Goal: Task Accomplishment & Management: Complete application form

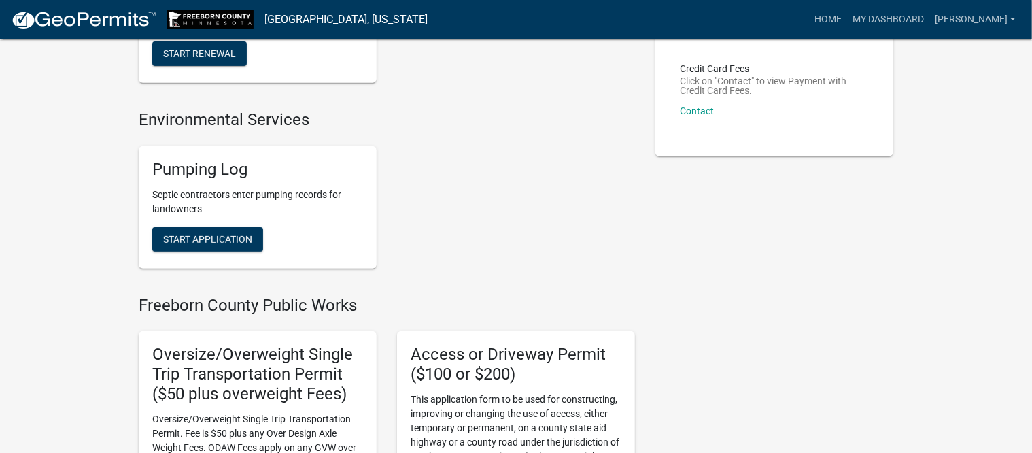
scroll to position [255, 0]
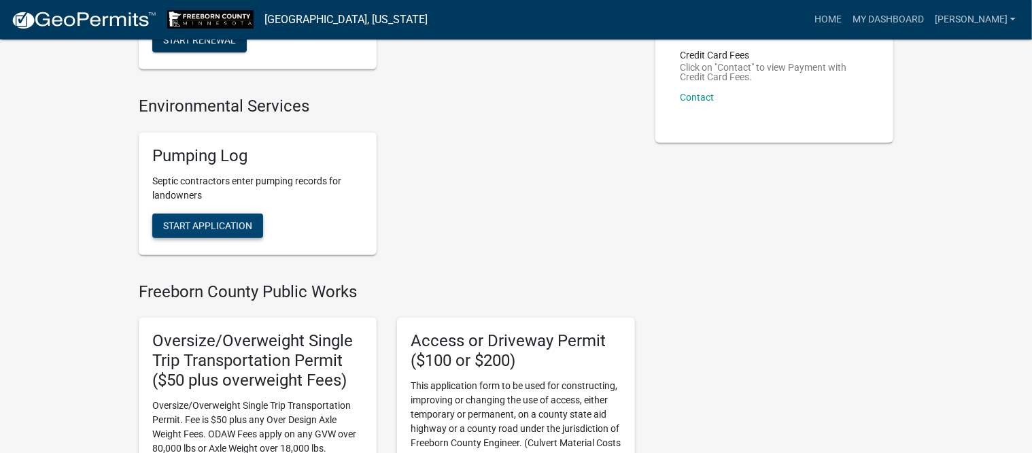
click at [245, 222] on span "Start Application" at bounding box center [207, 225] width 89 height 11
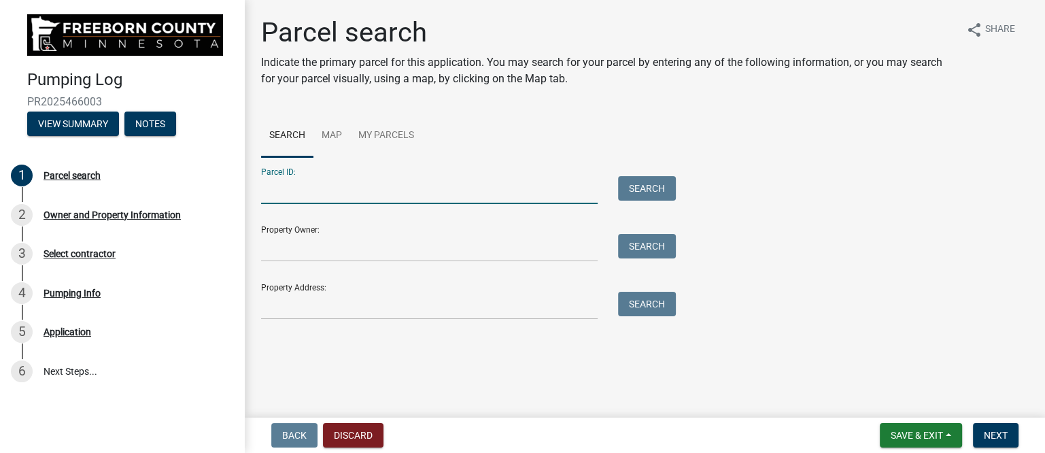
click at [301, 192] on input "Parcel ID:" at bounding box center [429, 190] width 337 height 28
type input "080210510"
click at [635, 198] on button "Search" at bounding box center [647, 188] width 58 height 24
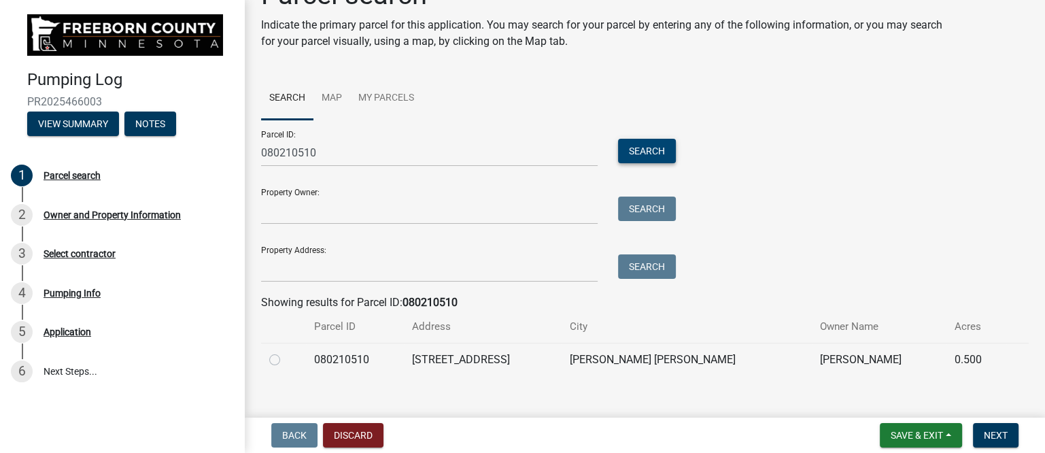
scroll to position [54, 0]
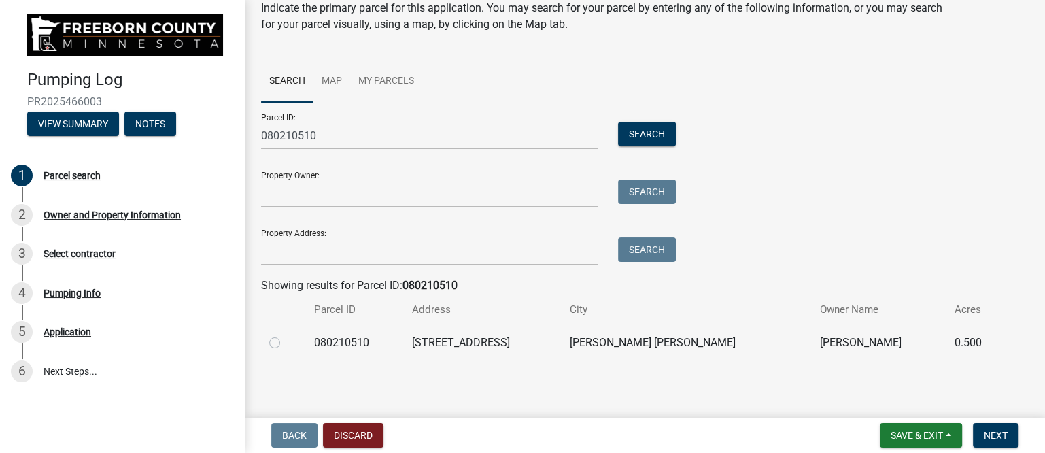
click at [286, 335] on label at bounding box center [286, 335] width 0 height 0
click at [286, 343] on input "radio" at bounding box center [290, 339] width 9 height 9
radio input "true"
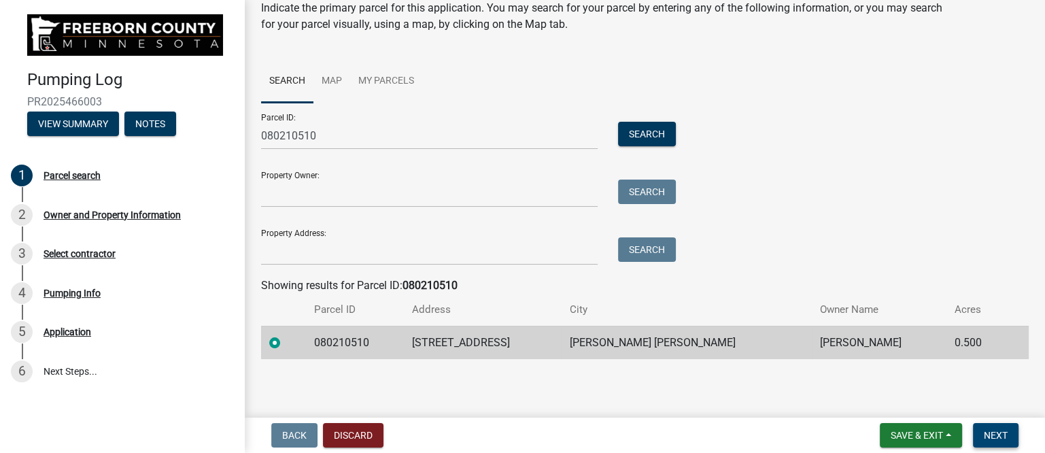
click at [1001, 435] on span "Next" at bounding box center [996, 435] width 24 height 11
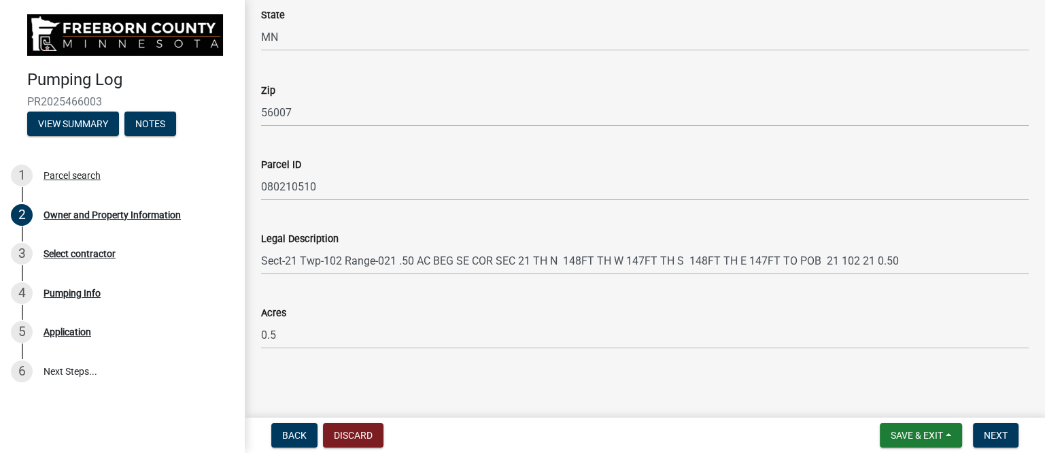
scroll to position [817, 0]
click at [991, 430] on span "Next" at bounding box center [996, 435] width 24 height 11
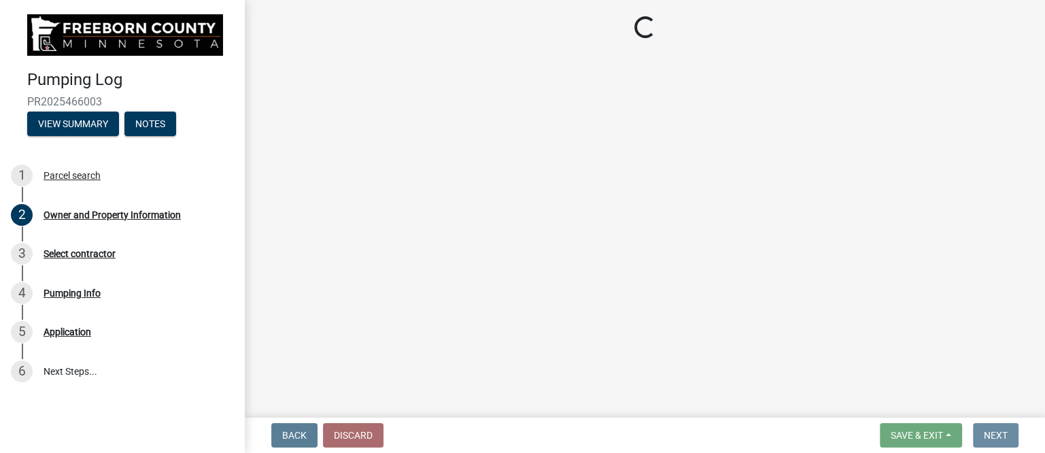
scroll to position [0, 0]
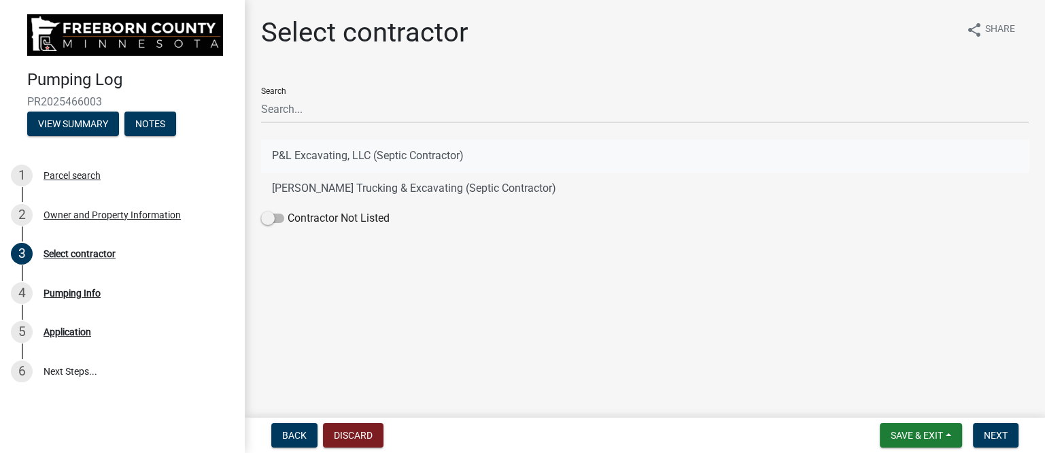
click at [331, 152] on button "P&L Excavating, LLC (Septic Contractor)" at bounding box center [645, 155] width 768 height 33
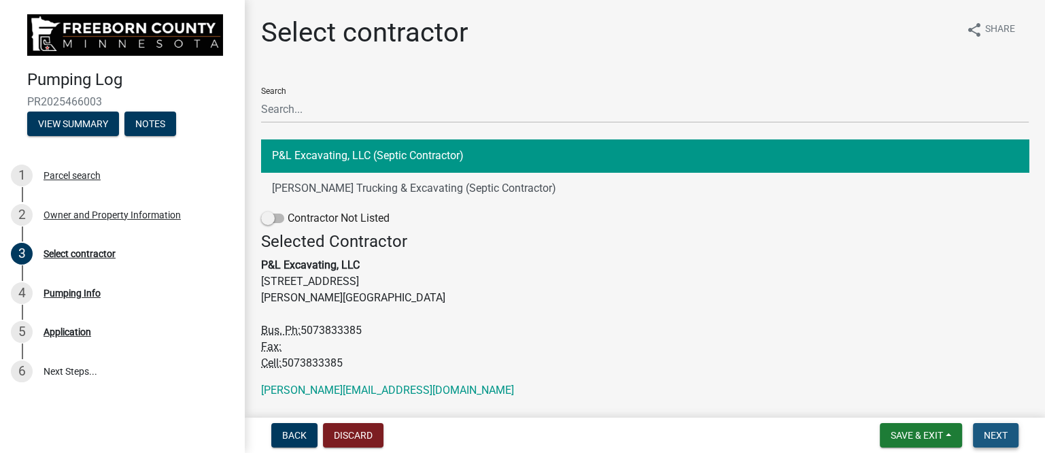
click at [993, 434] on span "Next" at bounding box center [996, 435] width 24 height 11
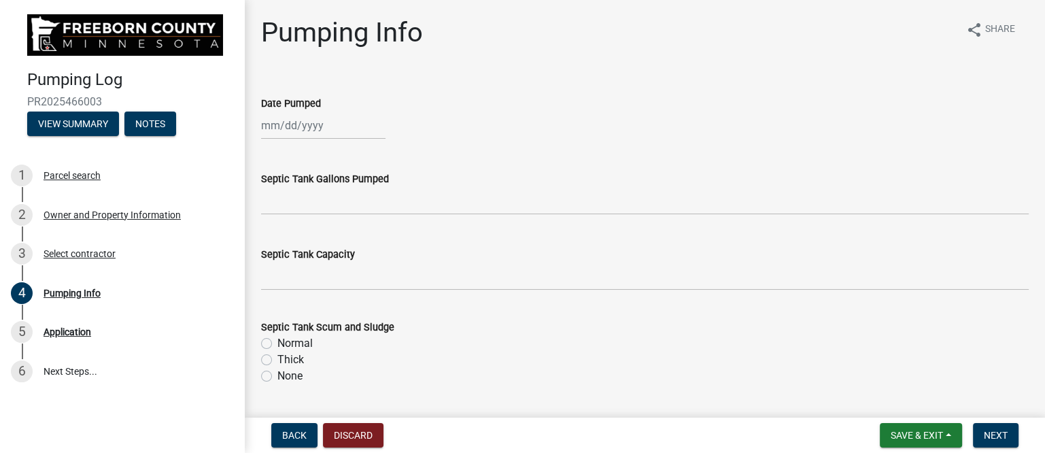
click at [311, 133] on div at bounding box center [323, 126] width 124 height 28
select select "8"
select select "2025"
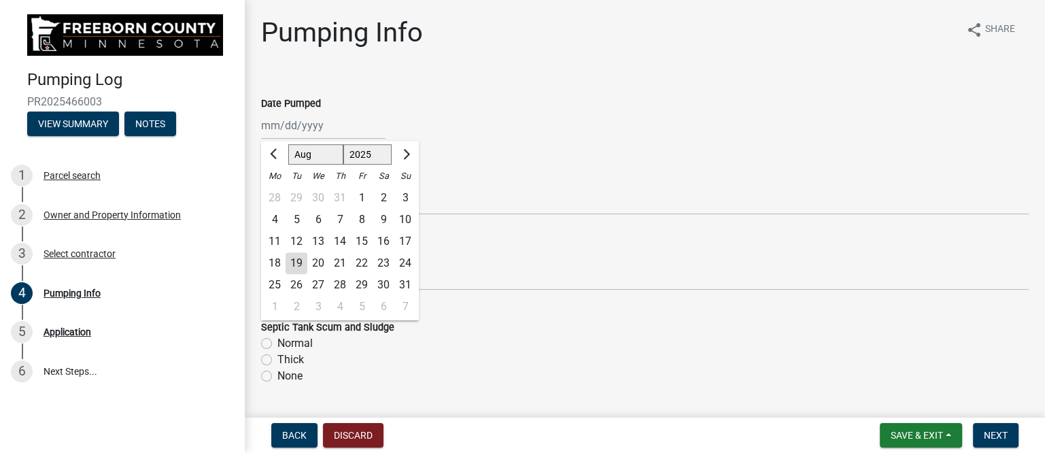
click at [277, 260] on div "18" at bounding box center [275, 263] width 22 height 22
type input "[DATE]"
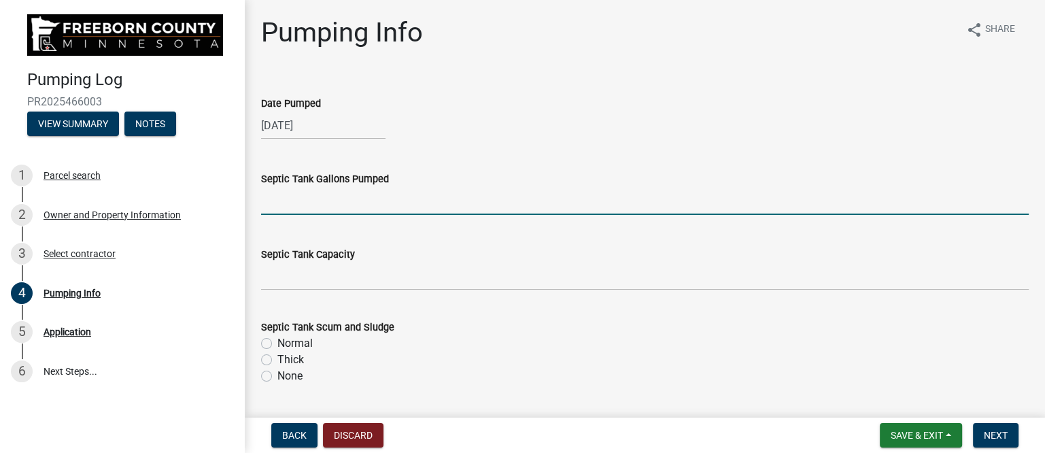
click at [309, 199] on input "text" at bounding box center [645, 201] width 768 height 28
type input "1600"
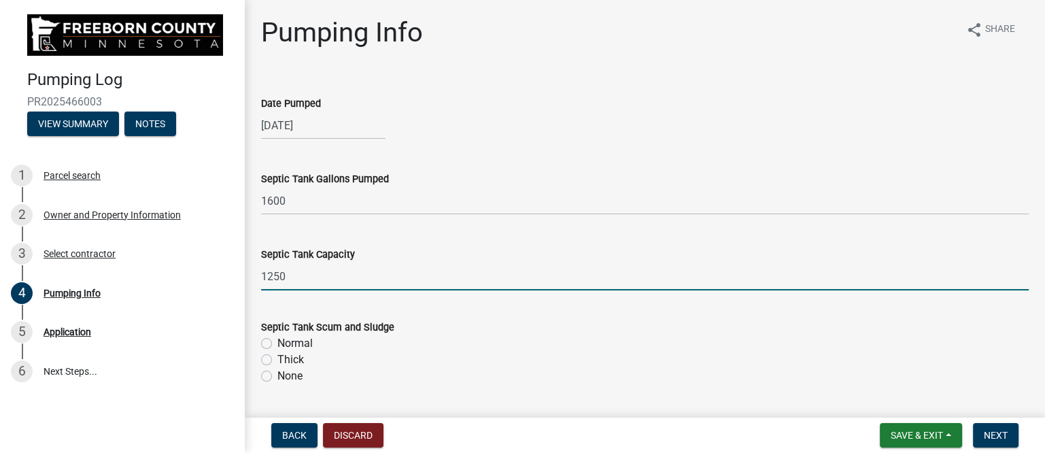
type input "1250"
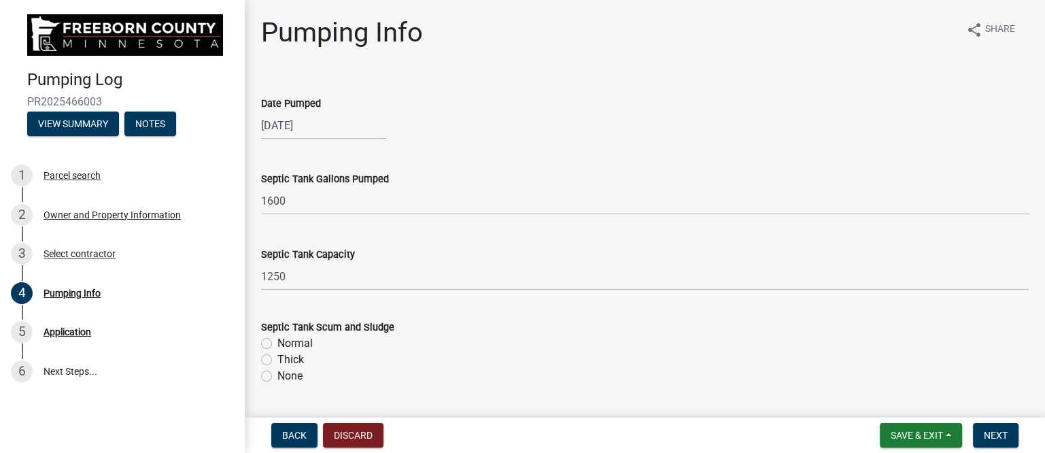
click at [292, 359] on label "Thick" at bounding box center [290, 360] width 27 height 16
click at [286, 359] on input "Thick" at bounding box center [281, 356] width 9 height 9
radio input "true"
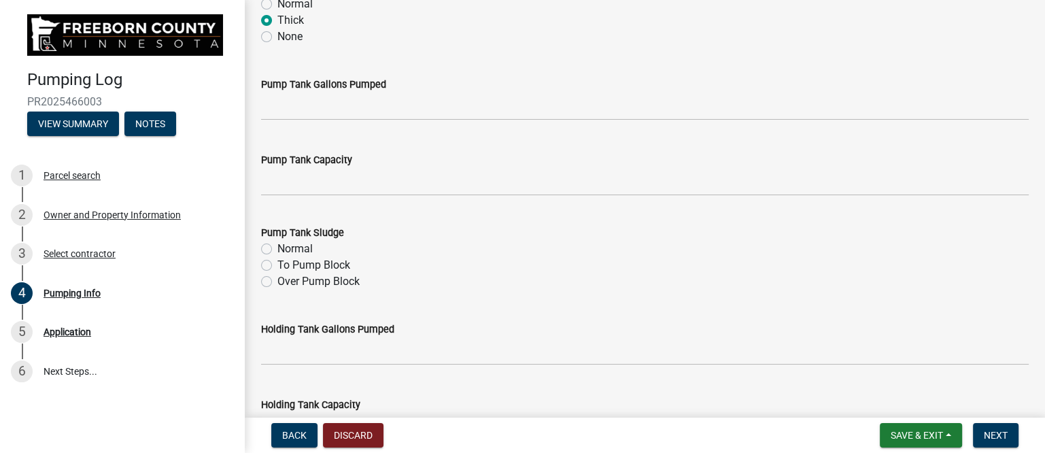
scroll to position [340, 0]
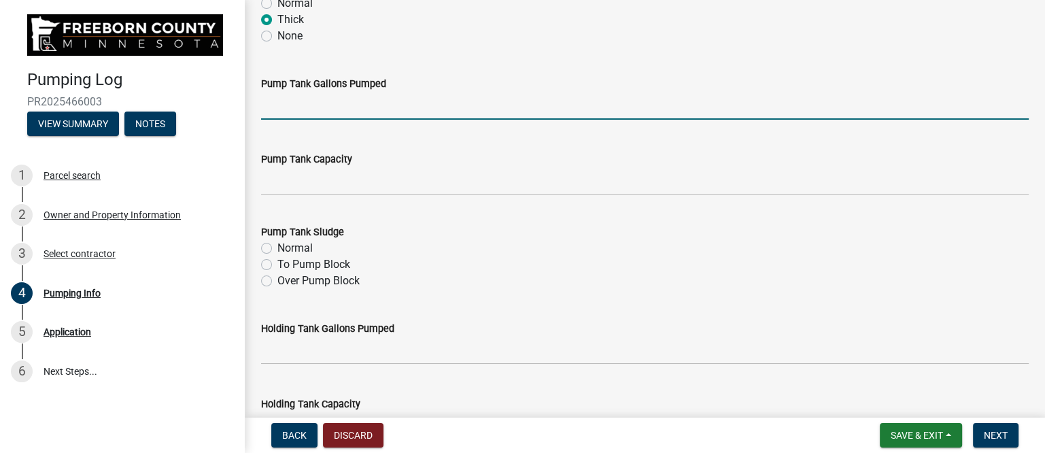
click at [311, 101] on input "text" at bounding box center [645, 106] width 768 height 28
type input "500"
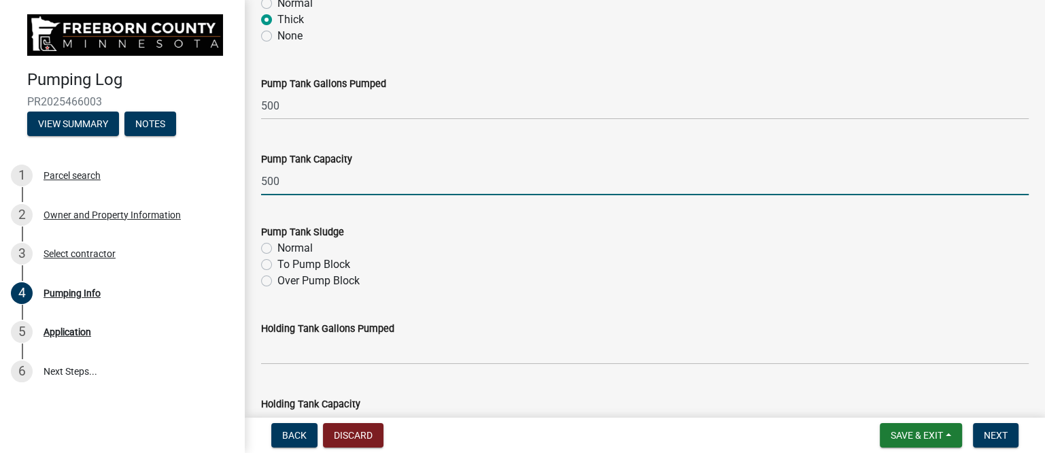
type input "500"
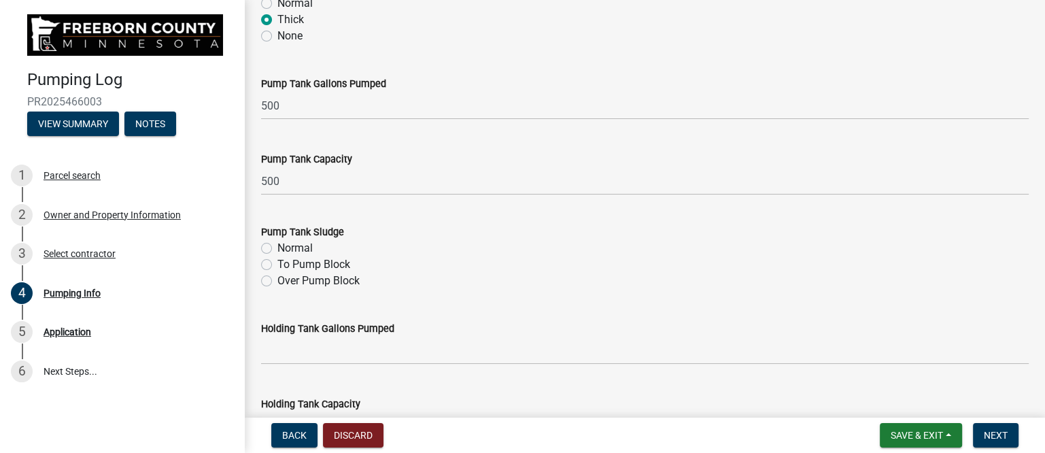
click at [285, 248] on label "Normal" at bounding box center [294, 248] width 35 height 16
click at [285, 248] on input "Normal" at bounding box center [281, 244] width 9 height 9
radio input "true"
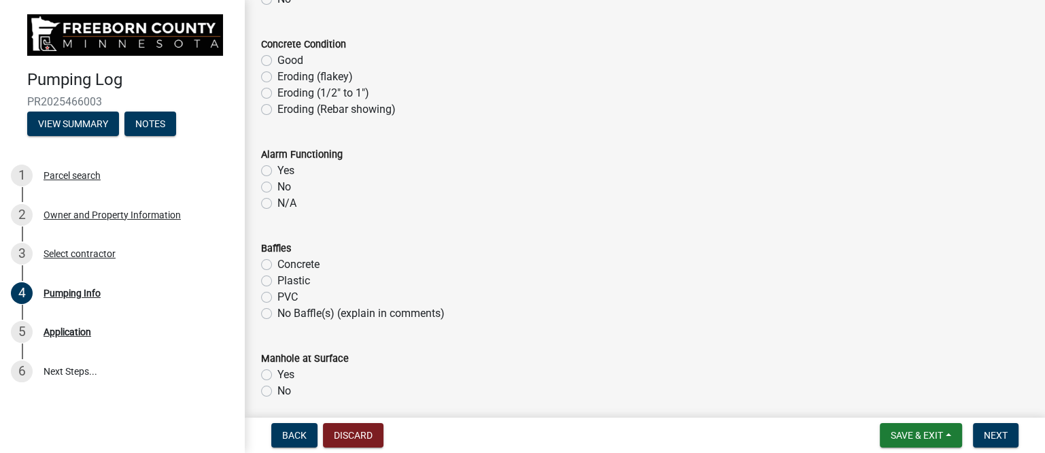
scroll to position [764, 0]
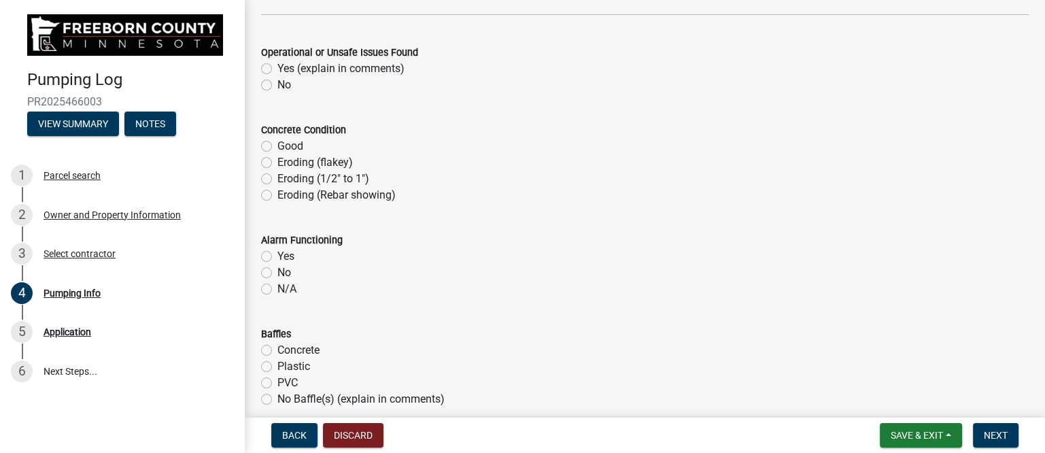
click at [277, 82] on label "No" at bounding box center [284, 85] width 14 height 16
click at [277, 82] on input "No" at bounding box center [281, 81] width 9 height 9
radio input "true"
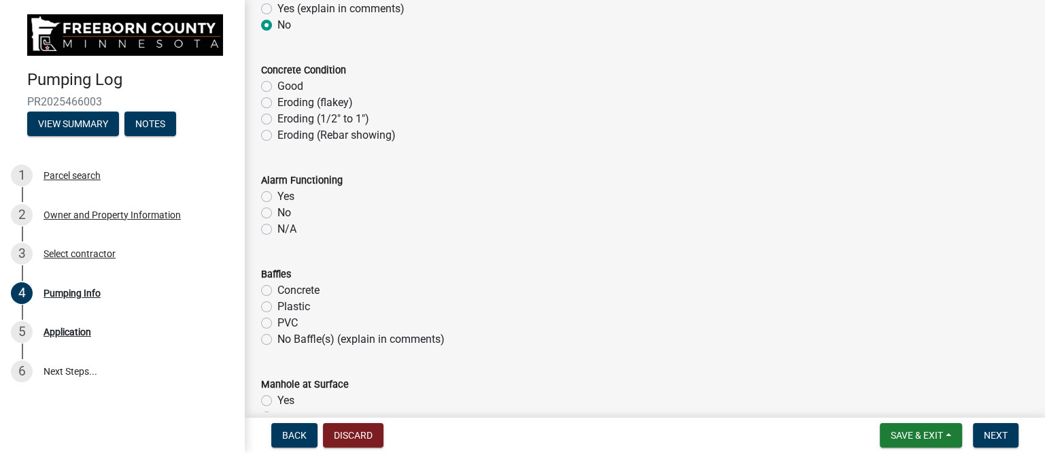
scroll to position [850, 0]
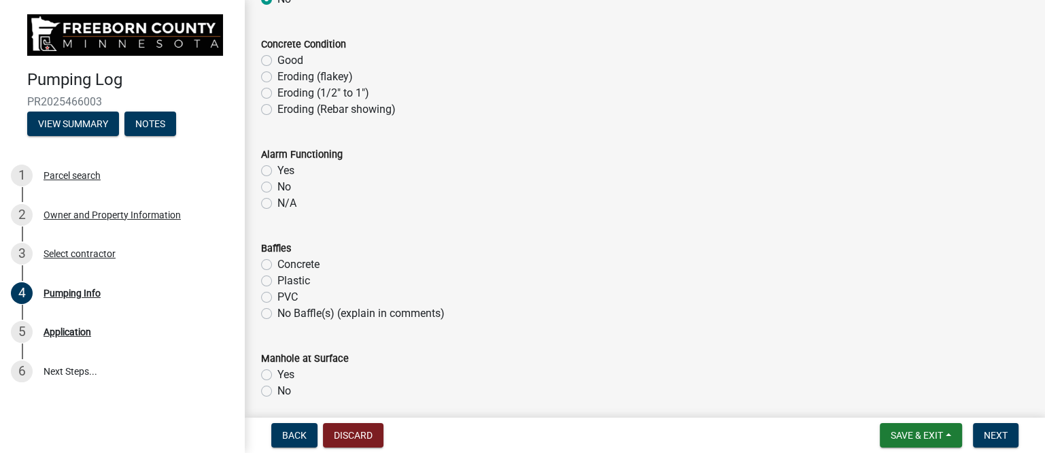
click at [280, 53] on label "Good" at bounding box center [290, 60] width 26 height 16
click at [280, 53] on input "Good" at bounding box center [281, 56] width 9 height 9
radio input "true"
click at [277, 171] on label "Yes" at bounding box center [285, 171] width 17 height 16
click at [277, 171] on input "Yes" at bounding box center [281, 167] width 9 height 9
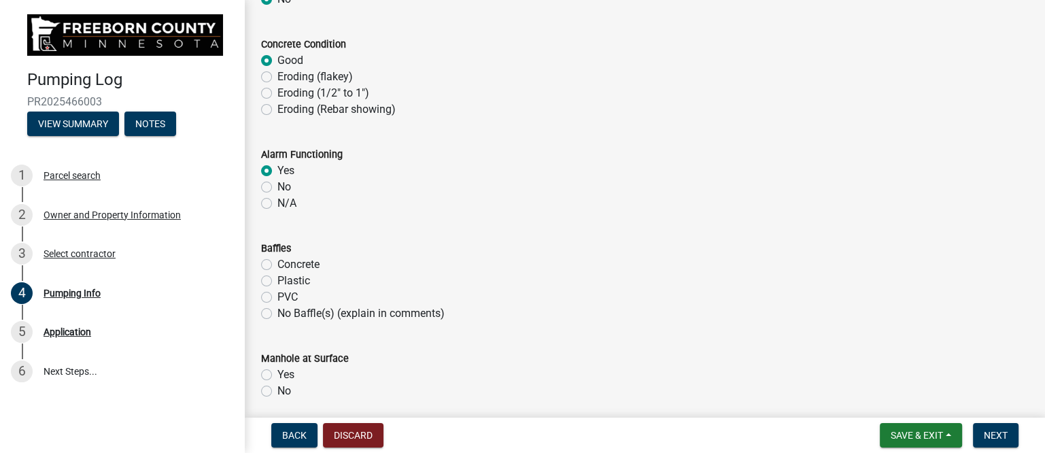
radio input "true"
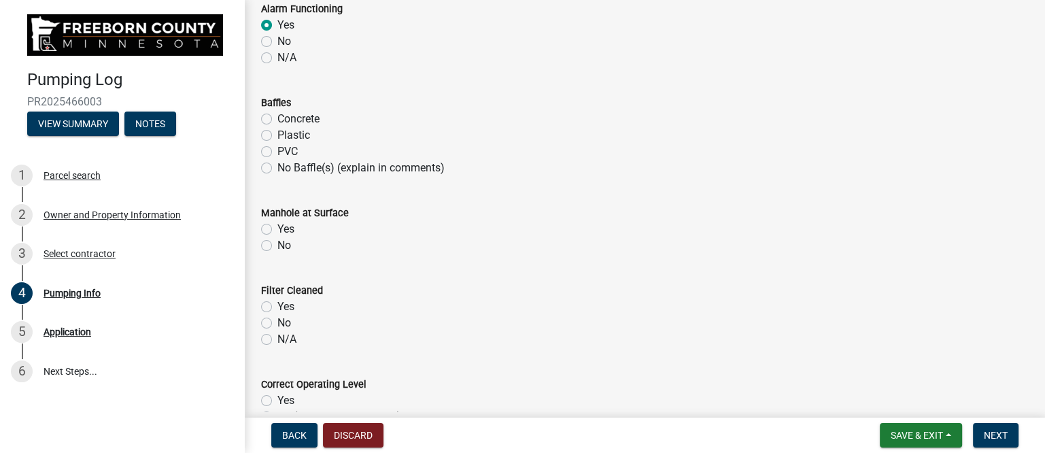
scroll to position [1020, 0]
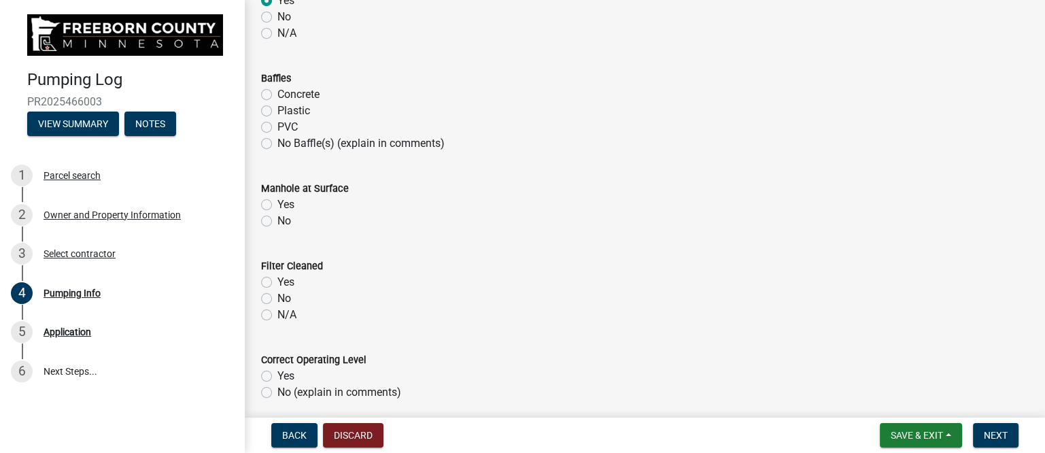
click at [290, 112] on label "Plastic" at bounding box center [293, 111] width 33 height 16
click at [286, 112] on input "Plastic" at bounding box center [281, 107] width 9 height 9
radio input "true"
click at [277, 202] on label "Yes" at bounding box center [285, 205] width 17 height 16
click at [277, 202] on input "Yes" at bounding box center [281, 201] width 9 height 9
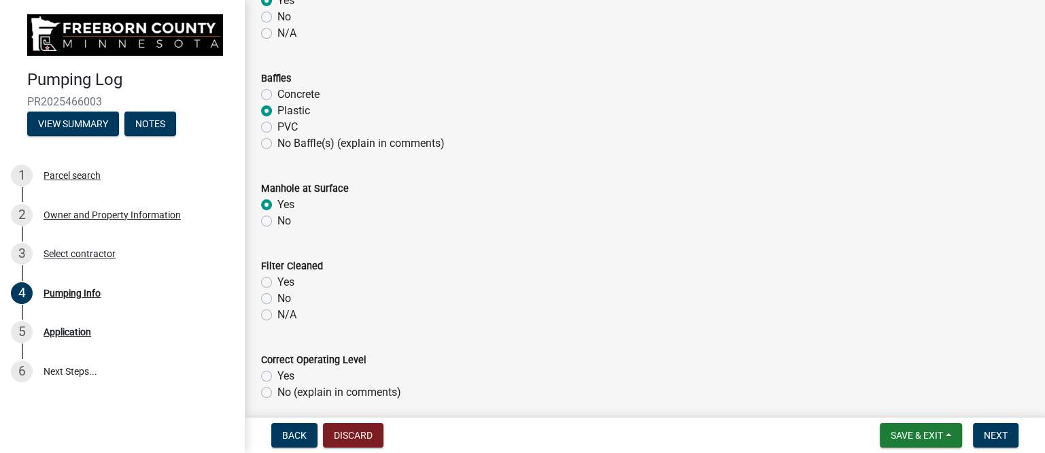
radio input "true"
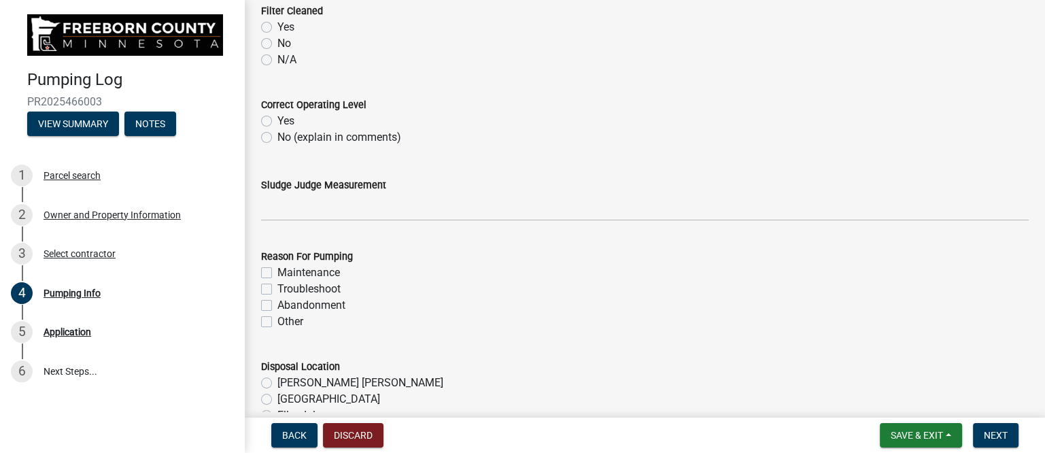
scroll to position [1190, 0]
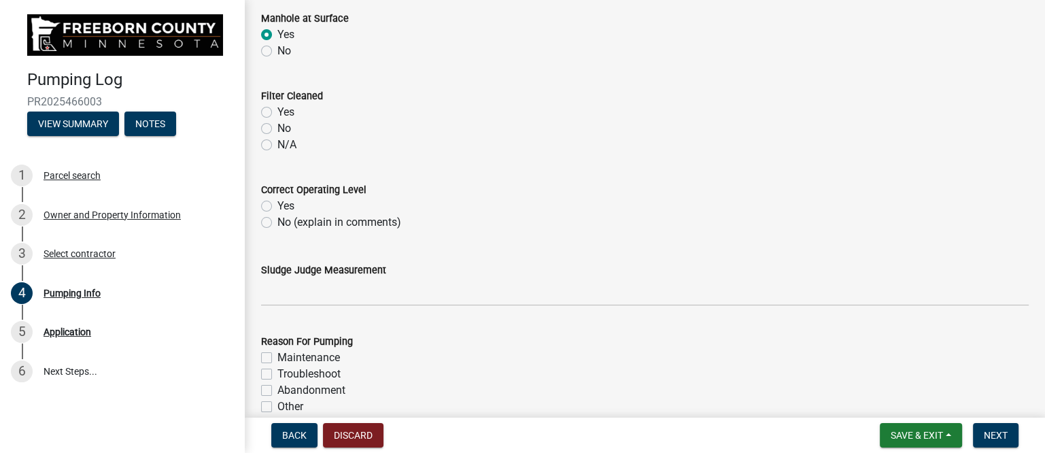
click at [286, 144] on label "N/A" at bounding box center [286, 145] width 19 height 16
click at [286, 144] on input "N/A" at bounding box center [281, 141] width 9 height 9
radio input "true"
click at [284, 205] on label "Yes" at bounding box center [285, 206] width 17 height 16
click at [284, 205] on input "Yes" at bounding box center [281, 202] width 9 height 9
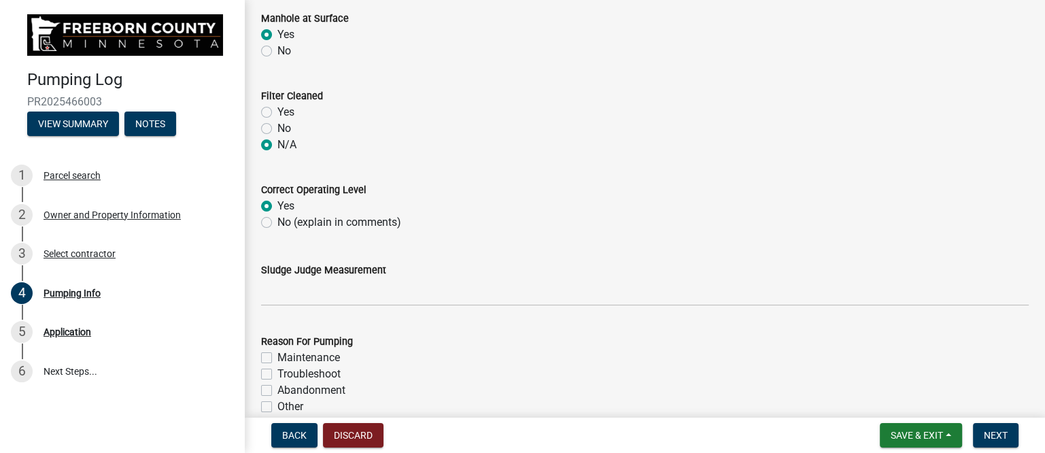
radio input "true"
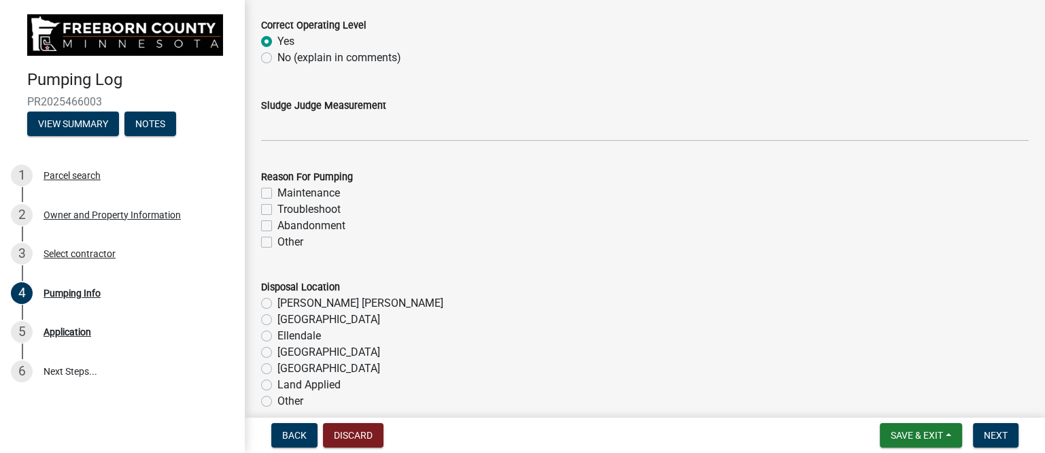
scroll to position [1360, 0]
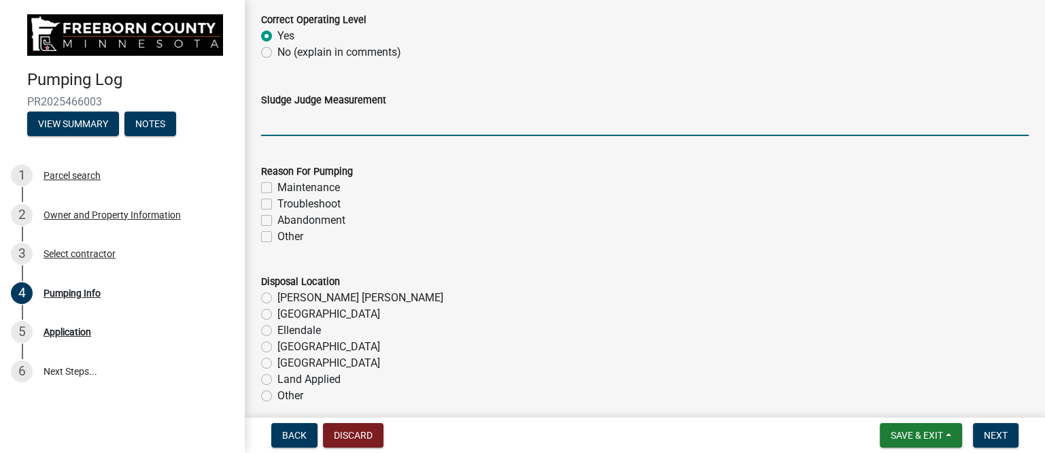
click at [316, 123] on input "Sludge Judge Measurement" at bounding box center [645, 122] width 768 height 28
click at [326, 119] on input "Septic: Scum 1" Sludge 12" Pump: Sludge .5"" at bounding box center [645, 122] width 768 height 28
drag, startPoint x: 473, startPoint y: 122, endPoint x: 481, endPoint y: 122, distance: 7.5
click at [481, 122] on input "Septic: Scum 4" Sludge 12" Pump: Sludge .5"" at bounding box center [645, 122] width 768 height 28
type input "Septic: Scum 4" Sludge 12" Pump: Sludge 1""
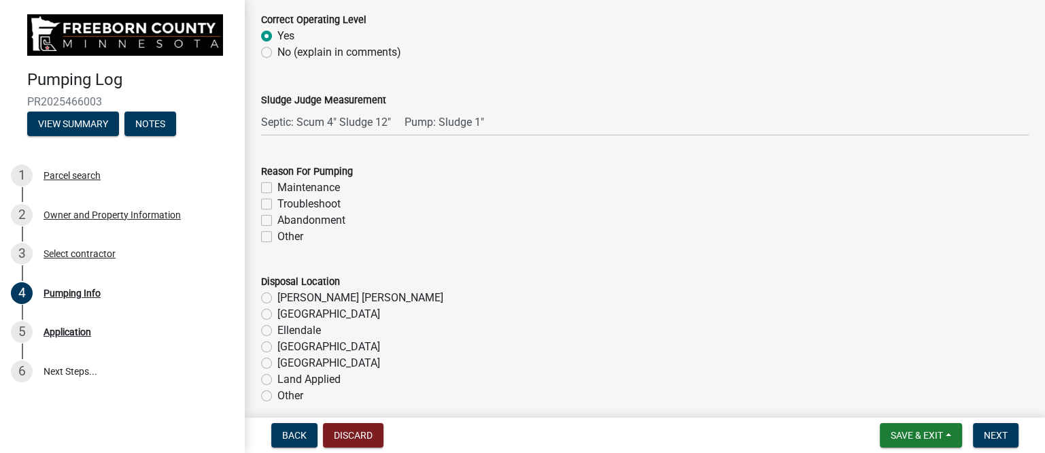
click at [384, 171] on div "Reason For Pumping" at bounding box center [645, 171] width 768 height 16
click at [297, 203] on label "Troubleshoot" at bounding box center [308, 204] width 63 height 16
click at [286, 203] on input "Troubleshoot" at bounding box center [281, 200] width 9 height 9
checkbox input "true"
checkbox input "false"
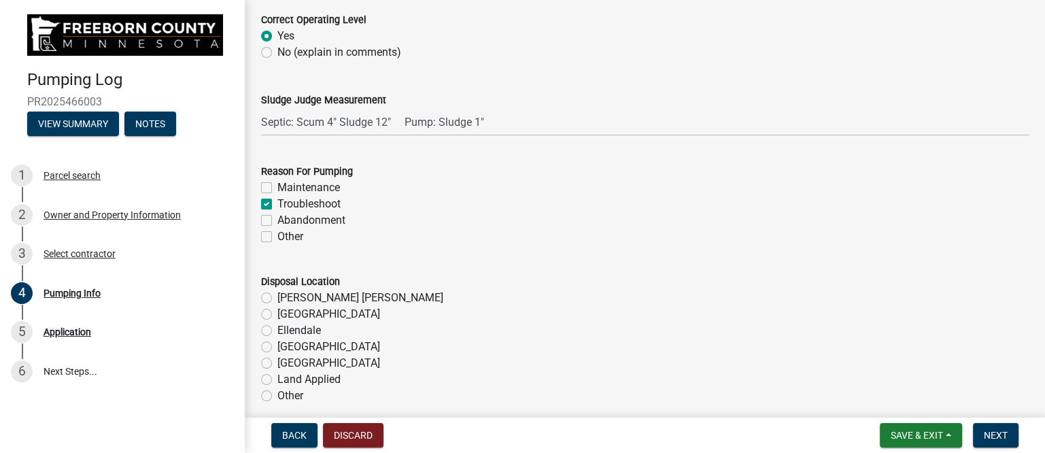
checkbox input "true"
checkbox input "false"
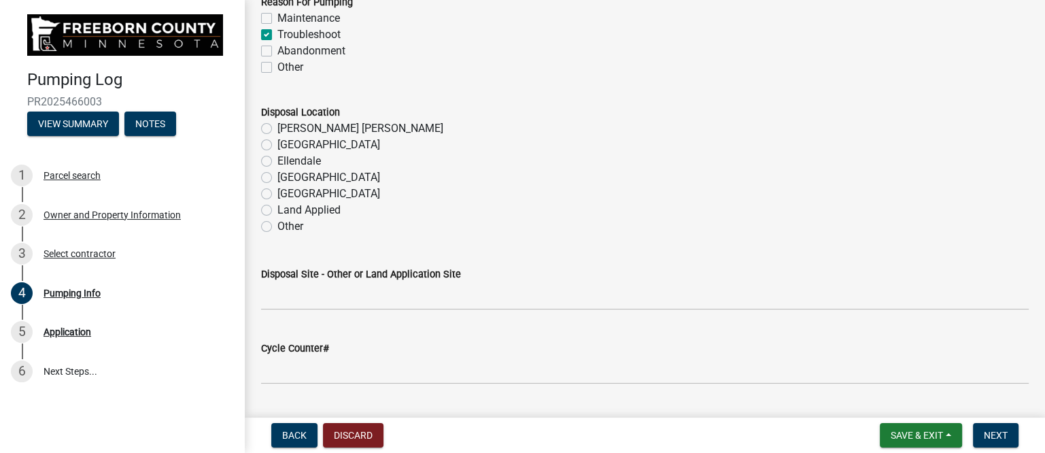
scroll to position [1530, 0]
click at [306, 129] on label "[PERSON_NAME] [PERSON_NAME]" at bounding box center [360, 128] width 166 height 16
click at [286, 129] on input "[PERSON_NAME] [PERSON_NAME]" at bounding box center [281, 124] width 9 height 9
radio input "true"
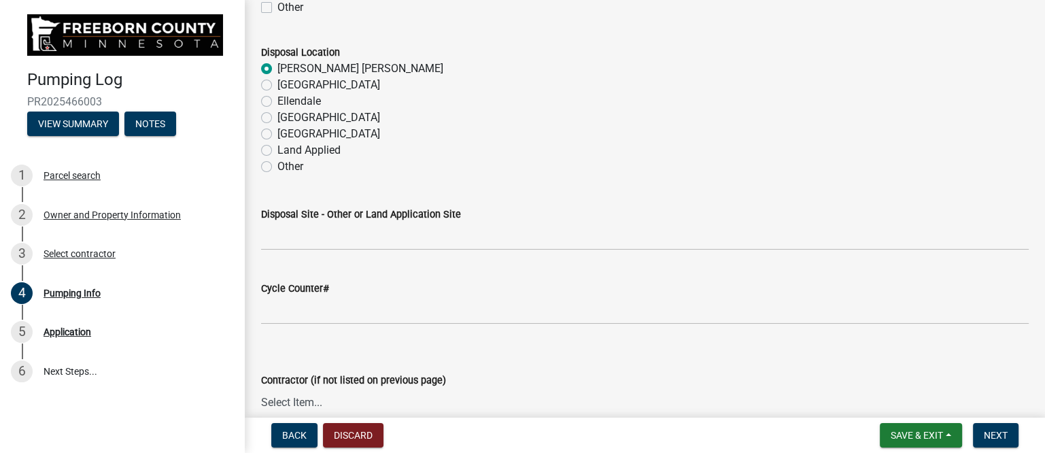
scroll to position [1700, 0]
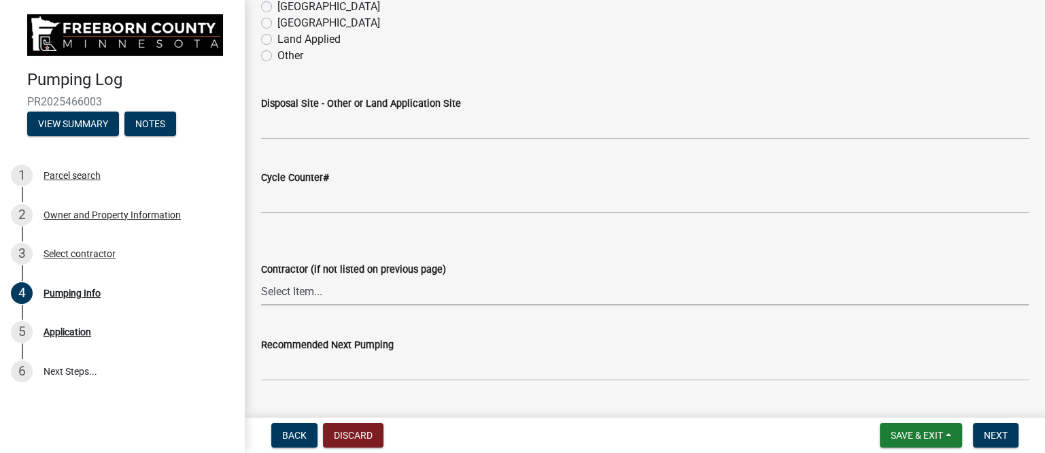
click at [324, 295] on select "Select Item... P & L Excavating Precision Septic Services [PERSON_NAME] Excavat…" at bounding box center [645, 291] width 768 height 28
click at [261, 277] on select "Select Item... P & L Excavating Precision Septic Services [PERSON_NAME] Excavat…" at bounding box center [645, 291] width 768 height 28
select select "a4b440af-86cc-4e74-8744-b4ec83ffff55"
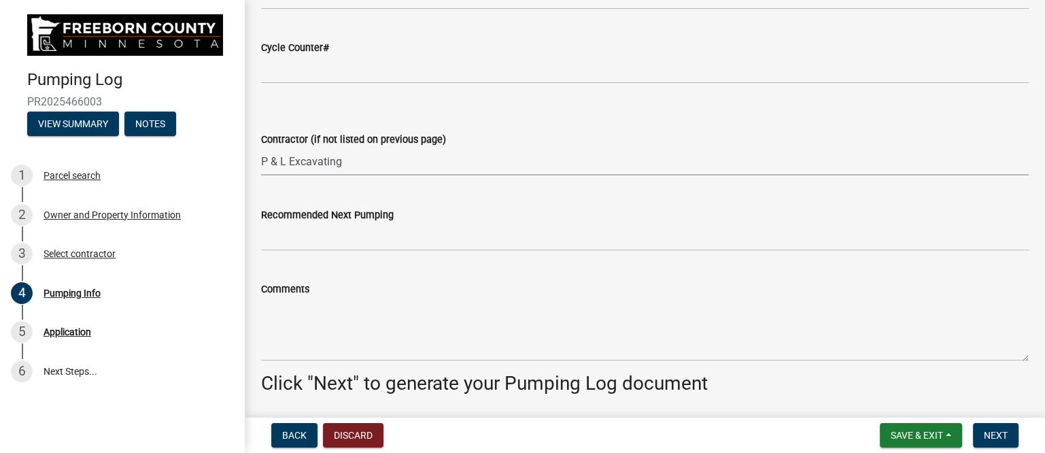
scroll to position [1870, 0]
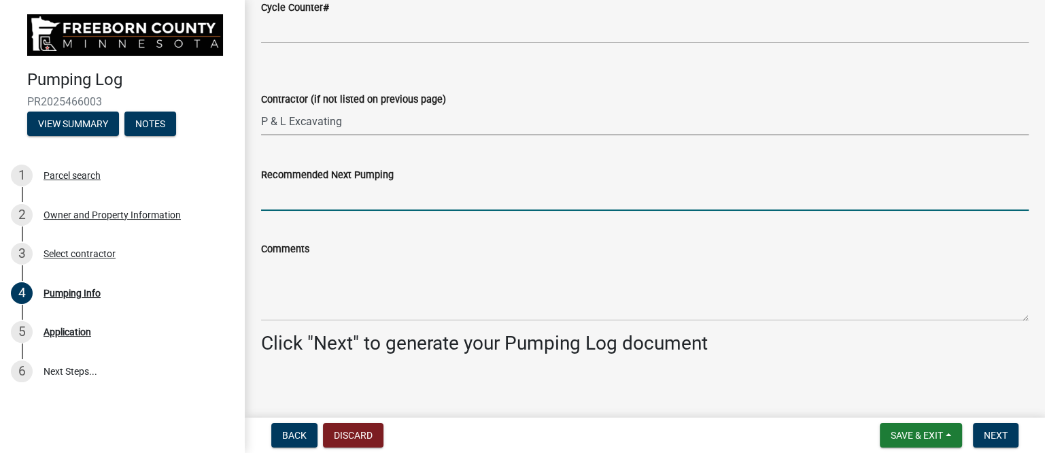
click at [326, 194] on input "Recommended Next Pumping" at bounding box center [645, 197] width 768 height 28
type input "2028"
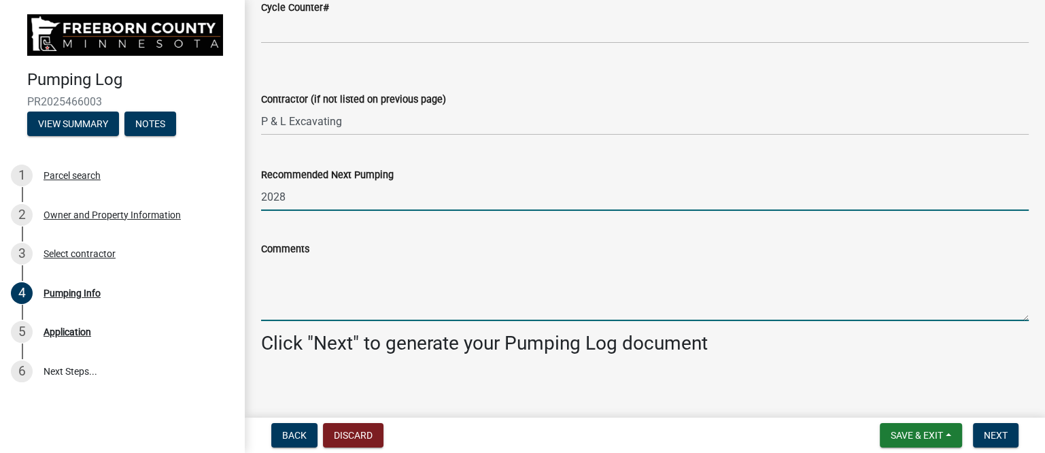
click at [281, 280] on textarea "Comments" at bounding box center [645, 289] width 768 height 64
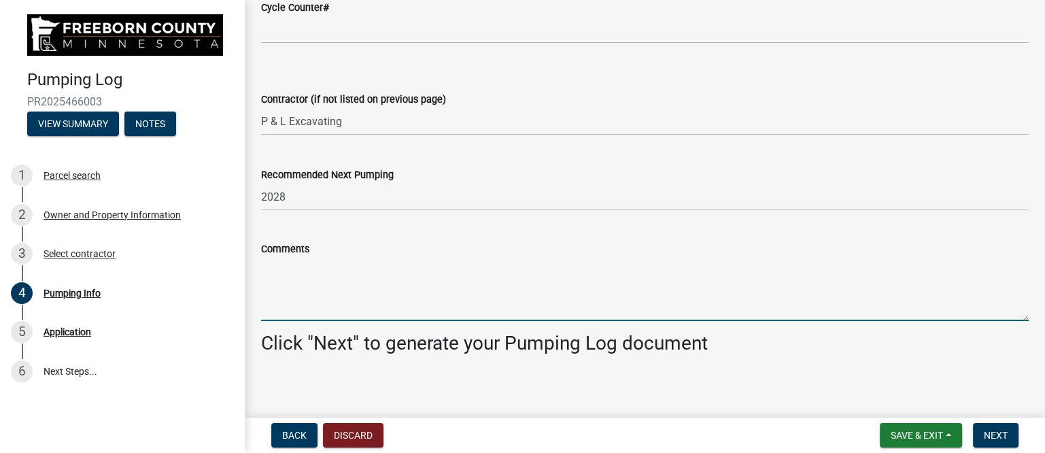
paste textarea "Pumped and washed down hydro action system. Lift pump was not working, Compress…"
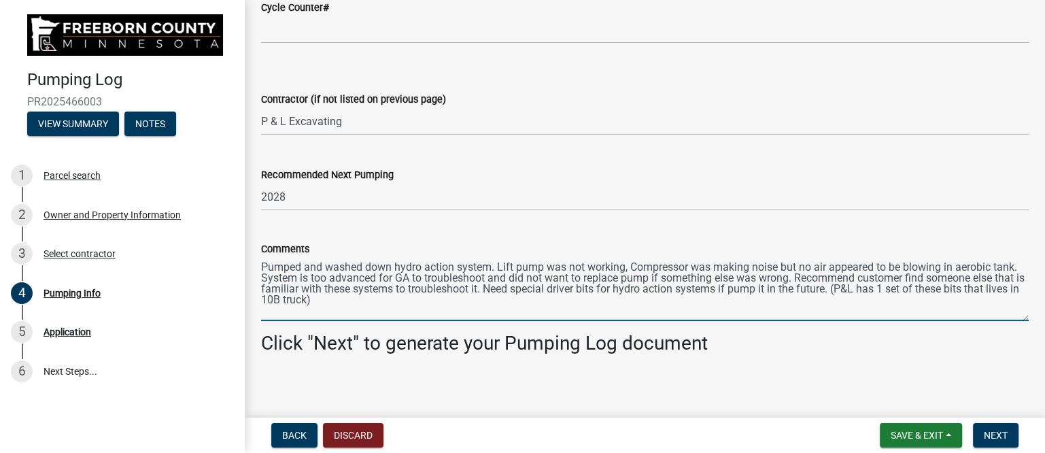
click at [433, 314] on textarea "Pumped and washed down hydro action system. Lift pump was not working, Compress…" at bounding box center [645, 289] width 768 height 64
click at [420, 300] on textarea "Pumped and washed down hydro action system. Lift pump was not working, Compress…" at bounding box center [645, 289] width 768 height 64
click at [393, 298] on textarea "Pumped and washed down hydro action system. Lift pump was not working, Compress…" at bounding box center [645, 289] width 768 height 64
drag, startPoint x: 406, startPoint y: 277, endPoint x: 435, endPoint y: 280, distance: 29.4
click at [436, 280] on textarea "Pumped and washed down hydro action system. Lift pump was not working, Compress…" at bounding box center [645, 289] width 768 height 64
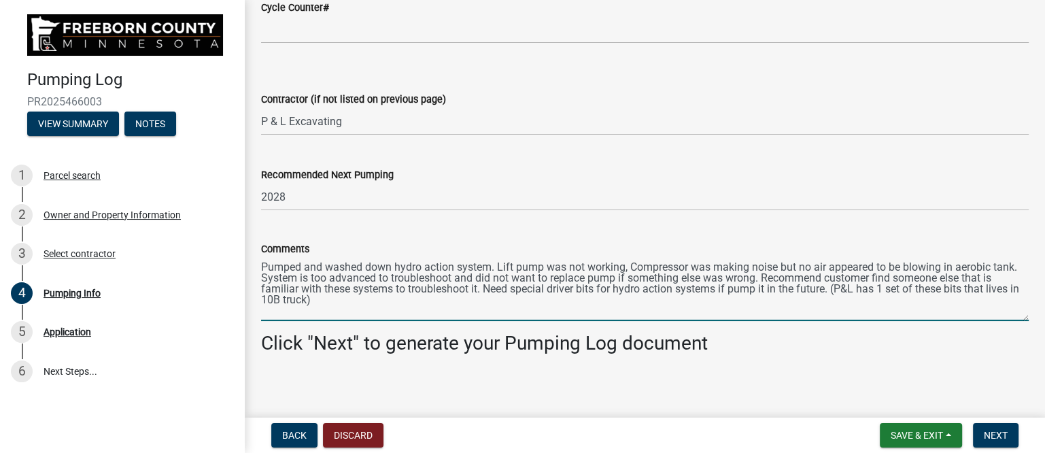
click at [477, 277] on textarea "Pumped and washed down hydro action system. Lift pump was not working, Compress…" at bounding box center [645, 289] width 768 height 64
drag, startPoint x: 481, startPoint y: 278, endPoint x: 792, endPoint y: 277, distance: 310.8
click at [794, 277] on textarea "Pumped and washed down hydro action system. Lift pump was not working, Compress…" at bounding box center [645, 289] width 768 height 64
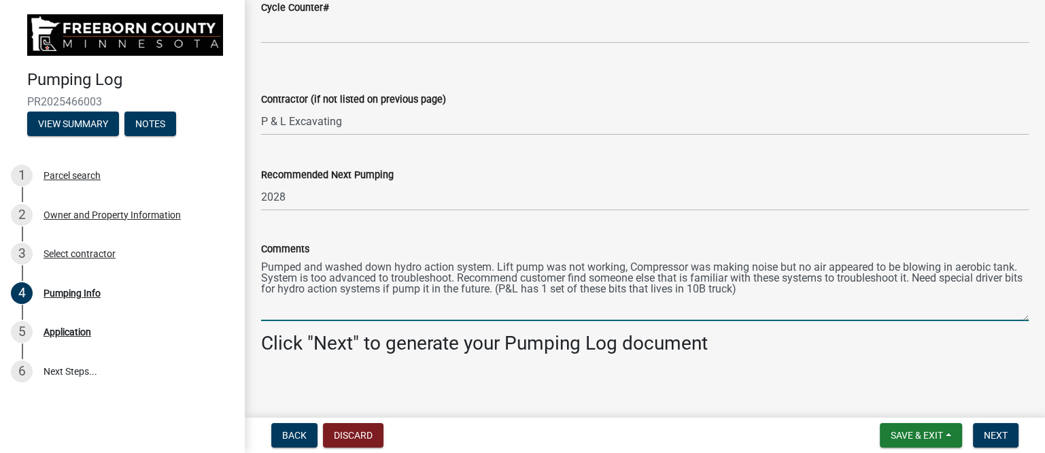
click at [849, 276] on textarea "Pumped and washed down hydro action system. Lift pump was not working, Compress…" at bounding box center [645, 289] width 768 height 64
drag, startPoint x: 945, startPoint y: 277, endPoint x: 1017, endPoint y: 319, distance: 83.2
click at [1017, 319] on div "Comments Pumped and washed down hydro action system. Lift pump was not working,…" at bounding box center [645, 271] width 788 height 99
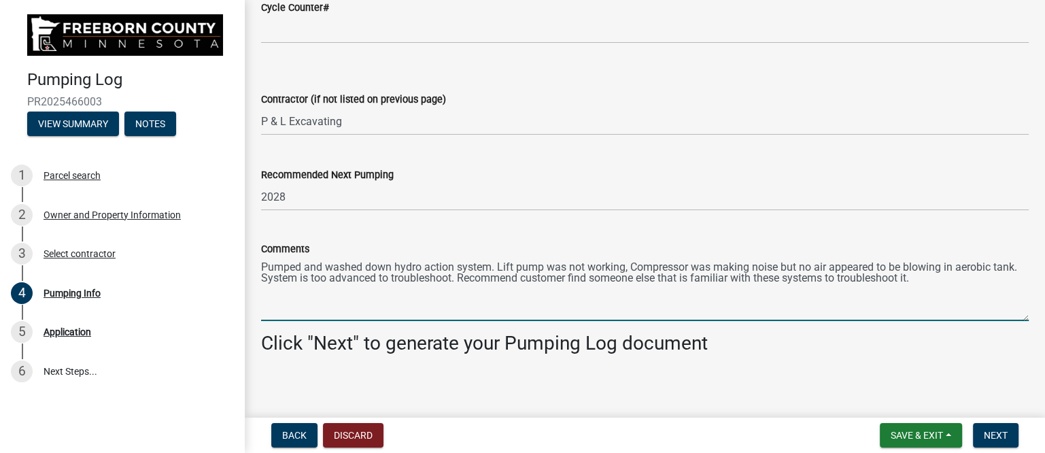
scroll to position [1877, 0]
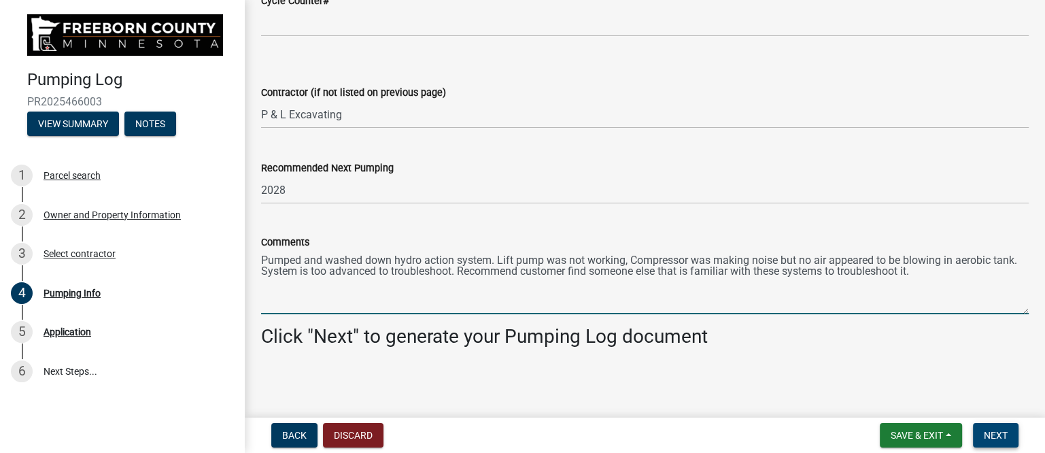
type textarea "Pumped and washed down hydro action system. Lift pump was not working, Compress…"
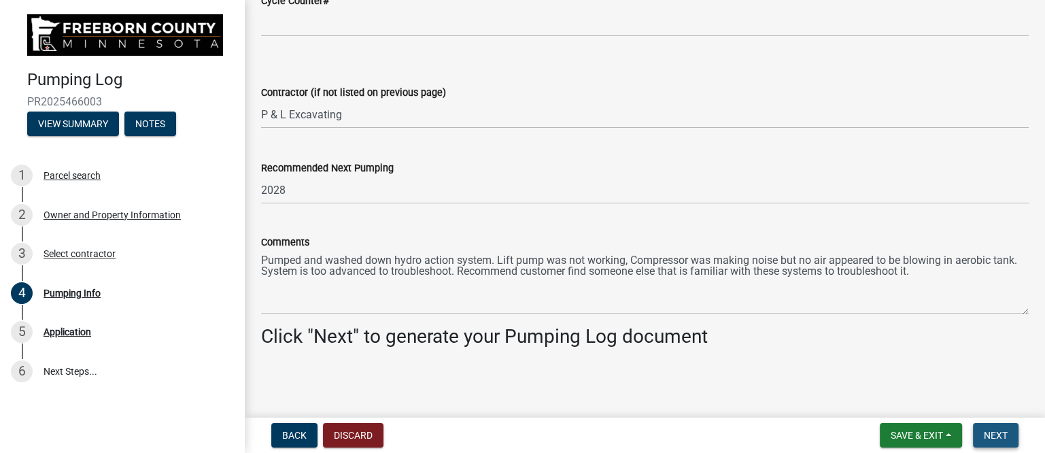
click at [994, 432] on span "Next" at bounding box center [996, 435] width 24 height 11
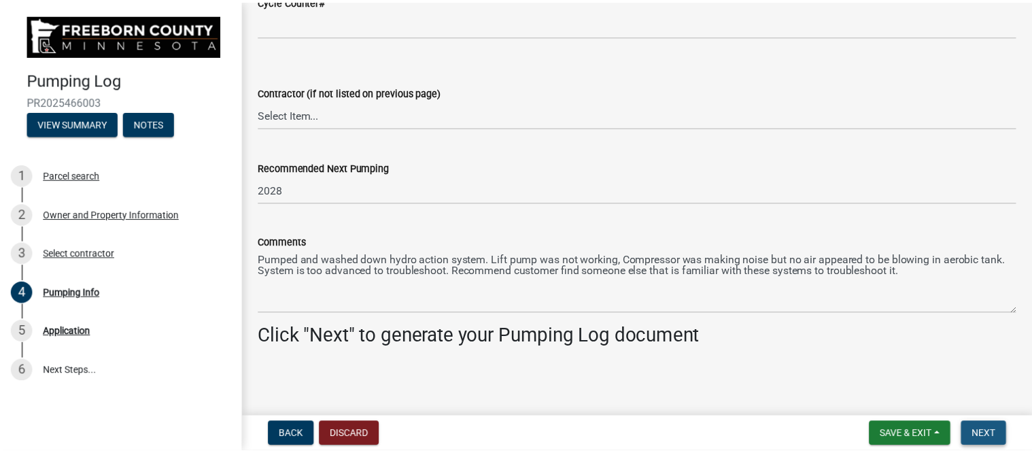
scroll to position [0, 0]
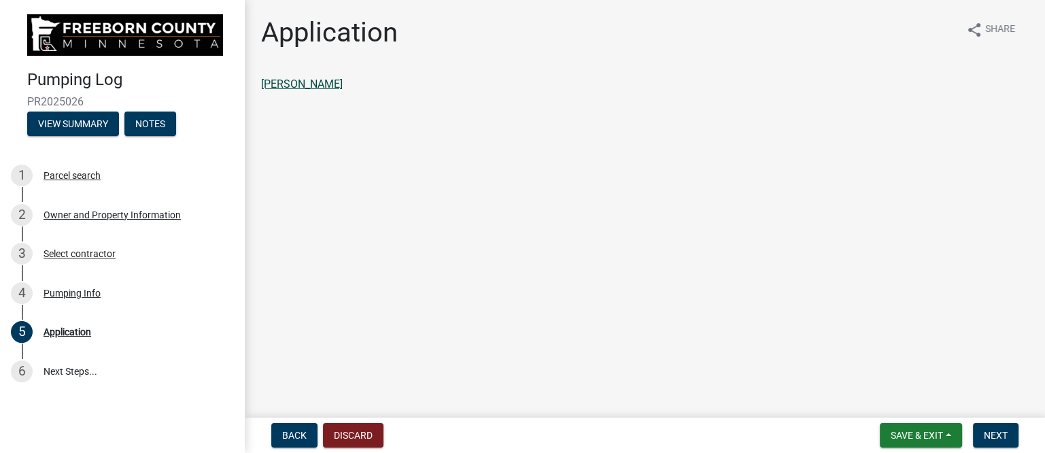
click at [343, 80] on link "[PERSON_NAME]" at bounding box center [302, 84] width 82 height 13
click at [985, 433] on span "Next" at bounding box center [996, 435] width 24 height 11
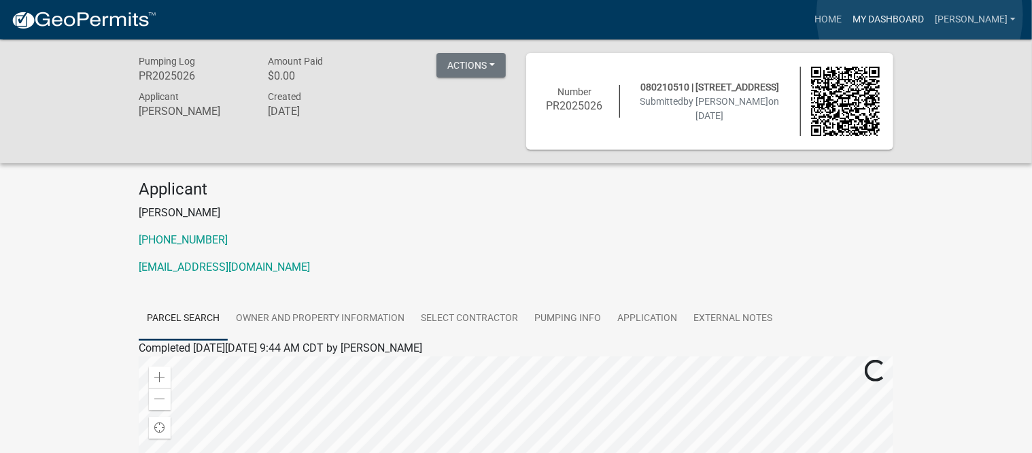
click at [920, 15] on link "My Dashboard" at bounding box center [888, 20] width 82 height 26
